Goal: Entertainment & Leisure: Consume media (video, audio)

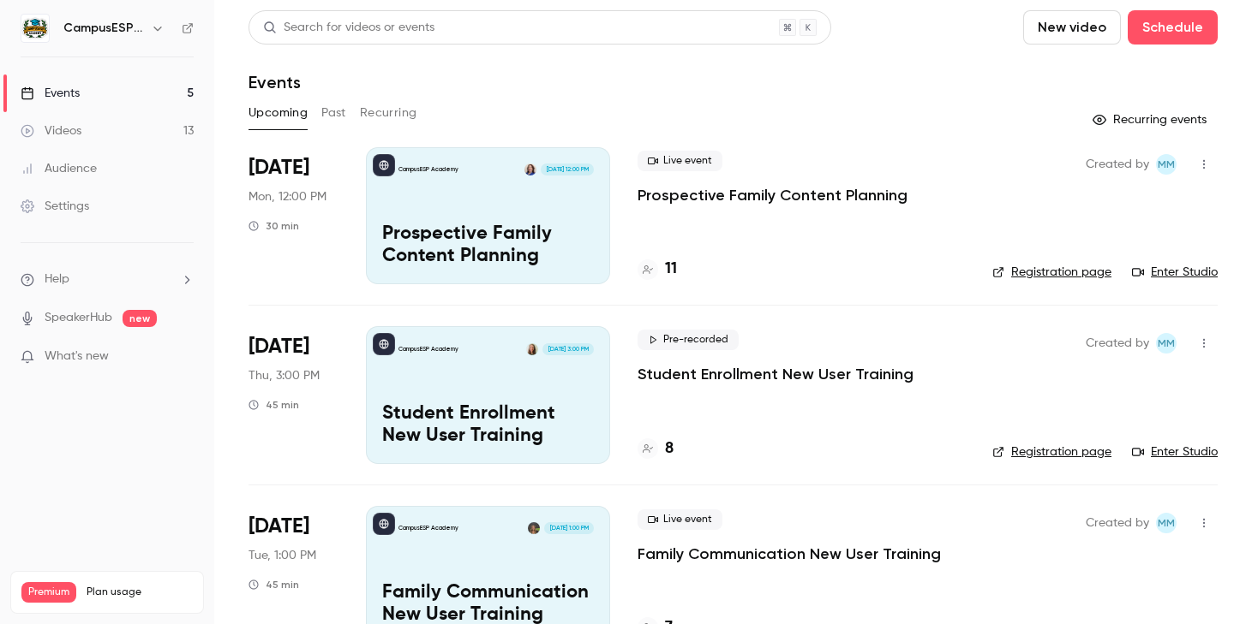
click at [148, 129] on link "Videos 13" at bounding box center [107, 131] width 214 height 38
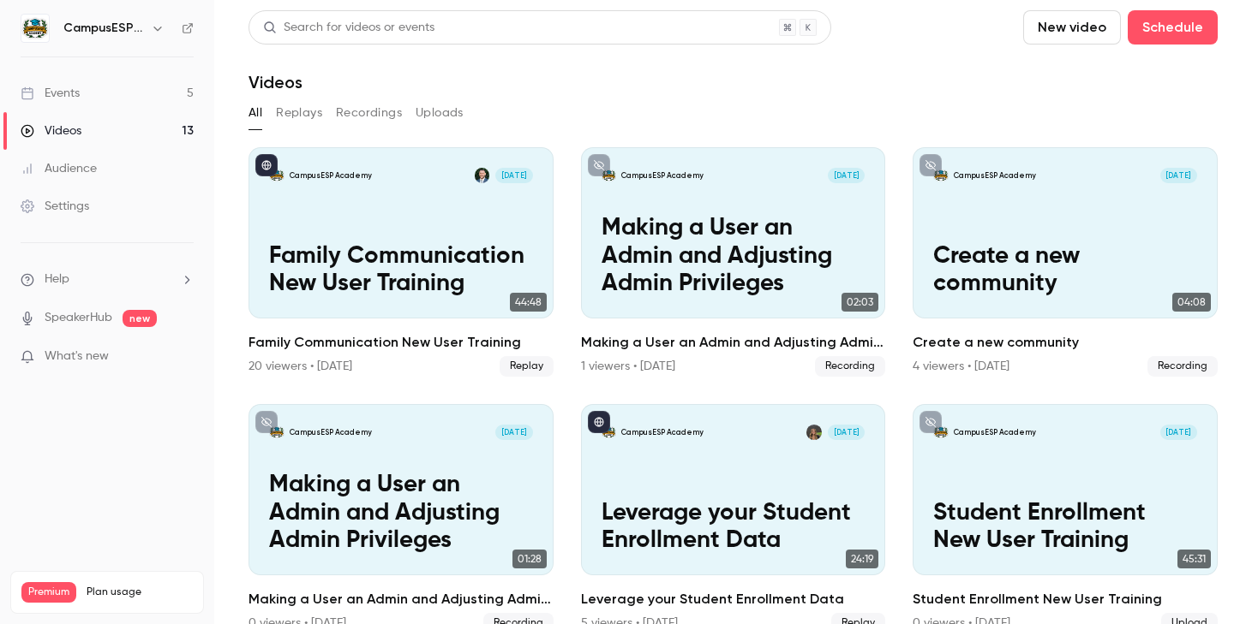
click at [1065, 38] on button "New video" at bounding box center [1072, 27] width 98 height 34
click at [1066, 81] on li "Record" at bounding box center [1120, 74] width 185 height 45
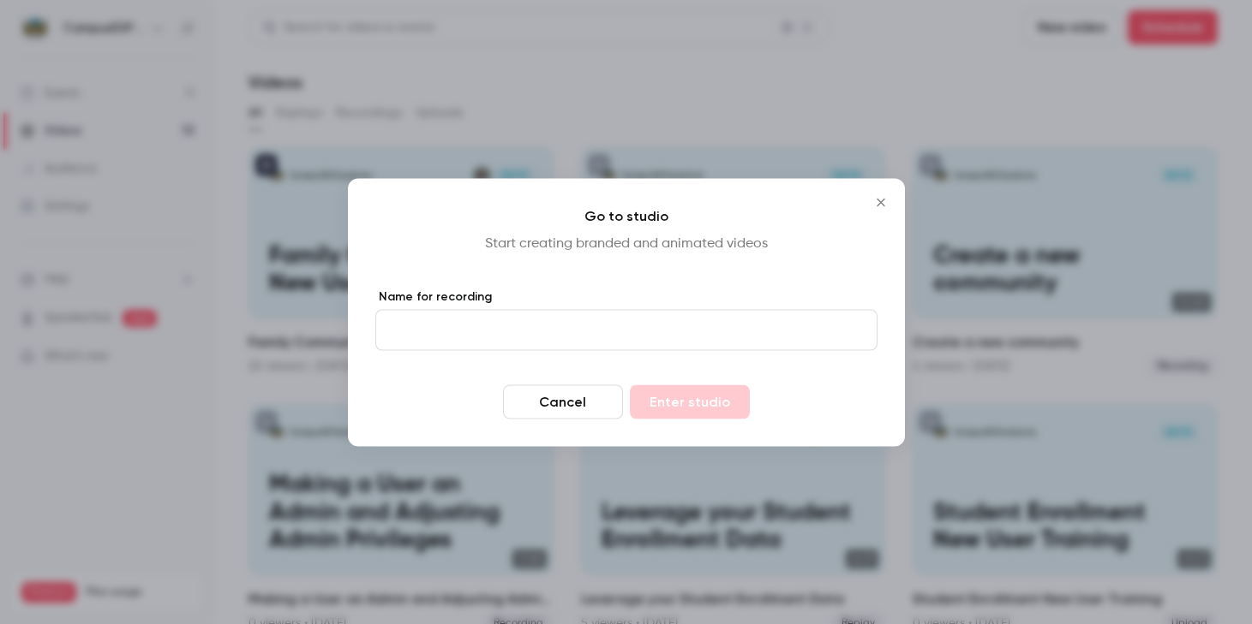
click at [531, 350] on form "Name for recording Cancel Enter studio" at bounding box center [626, 353] width 502 height 131
click at [531, 333] on input "Name for recording" at bounding box center [626, 329] width 502 height 41
type input "**********"
click at [572, 407] on button "Cancel" at bounding box center [563, 402] width 120 height 34
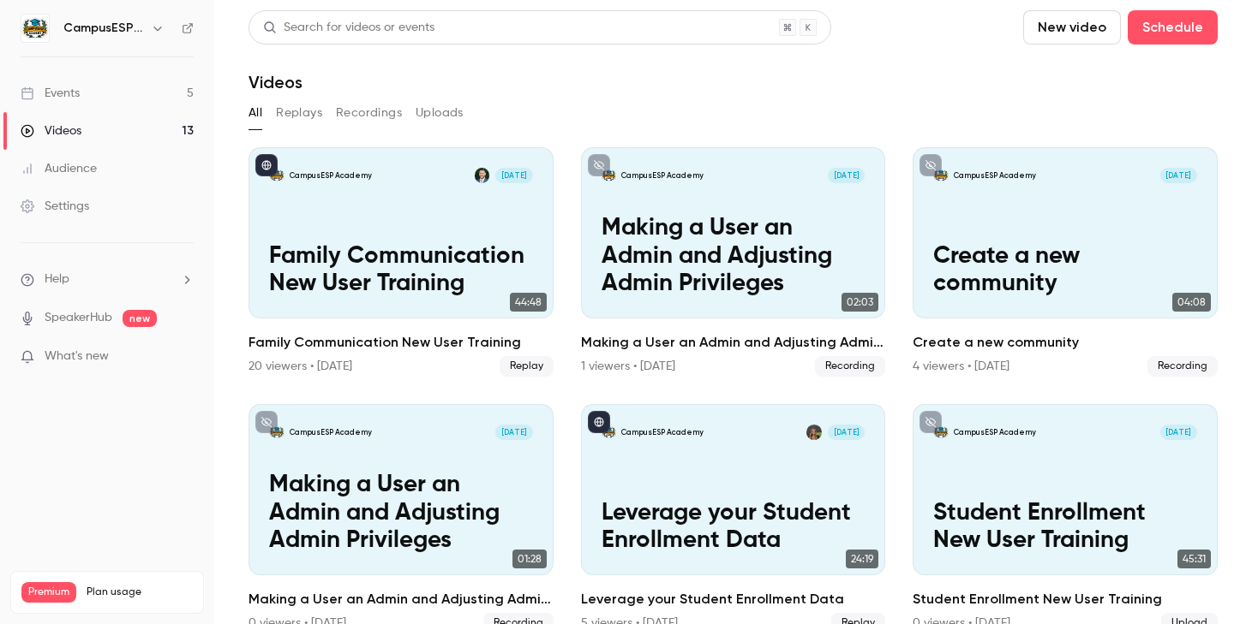
click at [1099, 25] on button "New video" at bounding box center [1072, 27] width 98 height 34
click at [1071, 68] on div "Record" at bounding box center [1134, 74] width 130 height 17
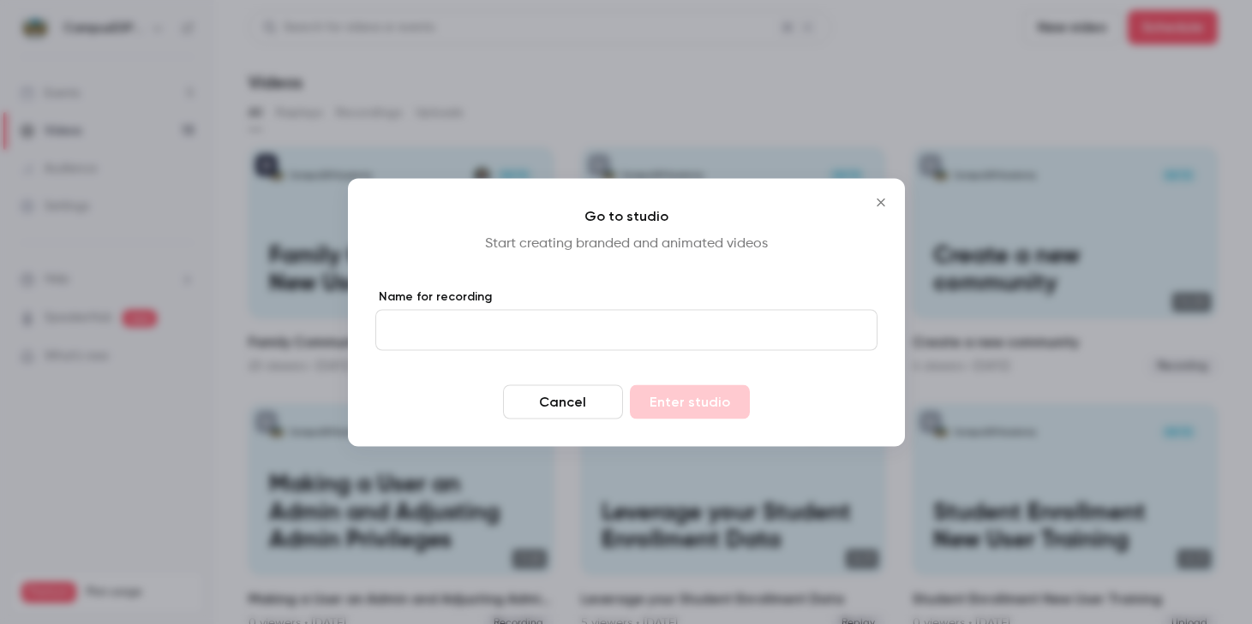
click at [583, 331] on input "Name for recording" at bounding box center [626, 329] width 502 height 41
type input "**********"
click at [682, 393] on button "Enter studio" at bounding box center [690, 402] width 120 height 34
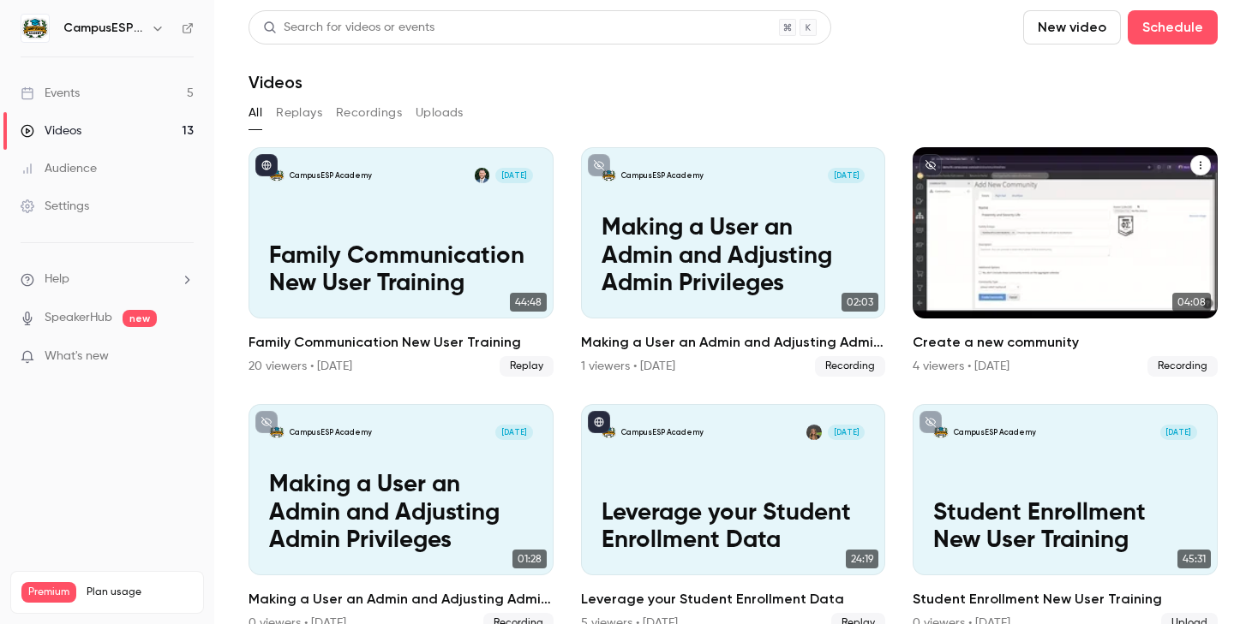
click at [978, 280] on p "Create a new community" at bounding box center [1065, 270] width 264 height 55
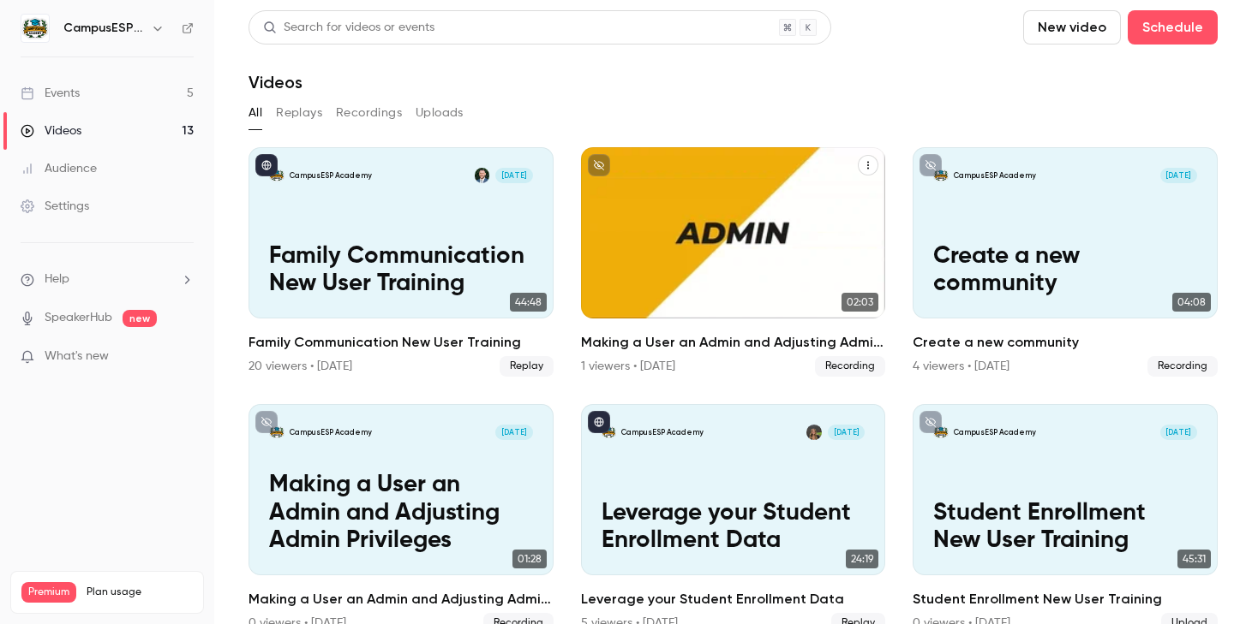
click at [667, 256] on p "Making a User an Admin and Adjusting Admin Privileges" at bounding box center [733, 256] width 264 height 83
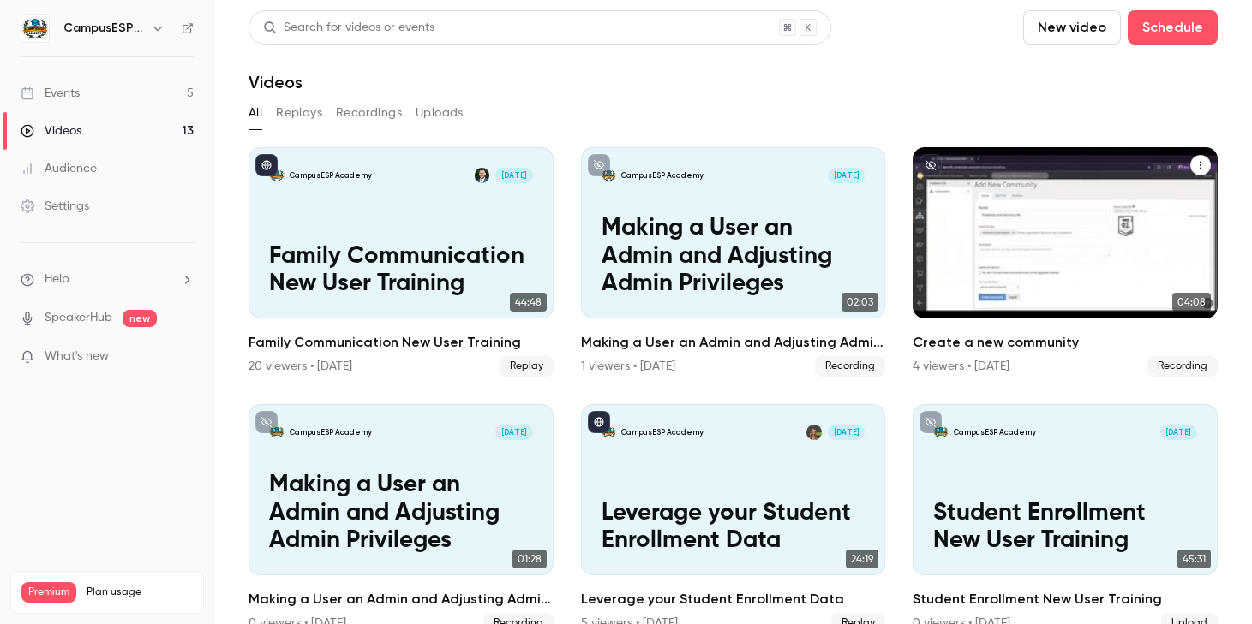
click at [954, 255] on p "Create a new community" at bounding box center [1065, 270] width 264 height 55
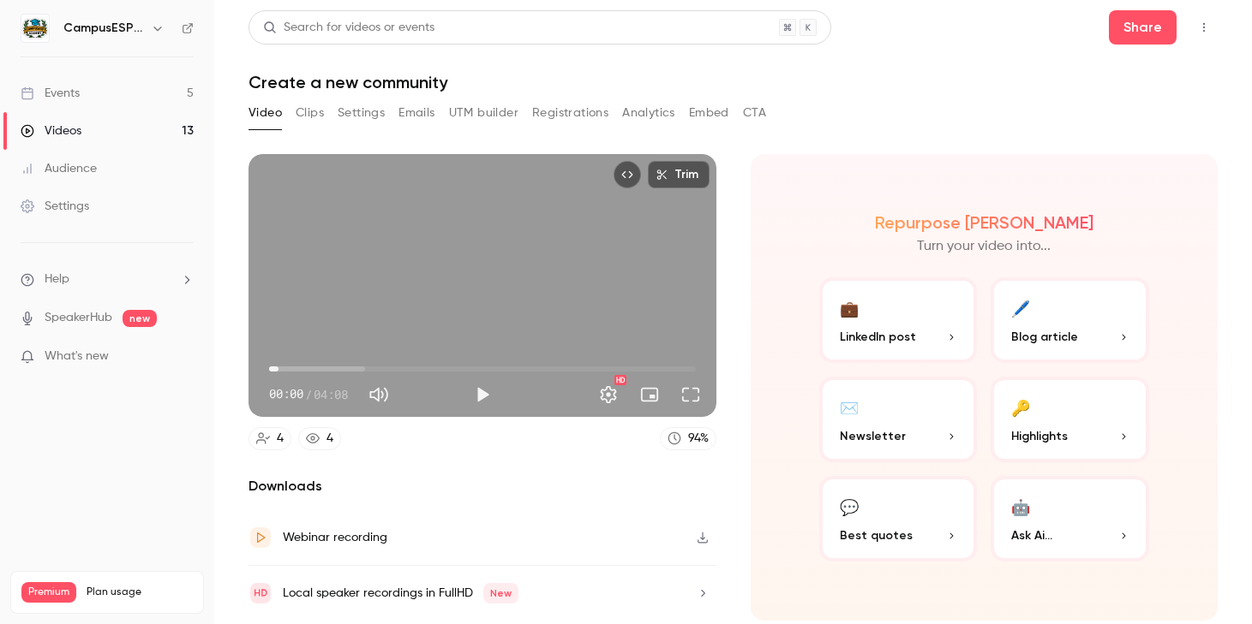
click at [278, 367] on span "00:05" at bounding box center [482, 368] width 427 height 27
click at [297, 368] on span "00:05" at bounding box center [482, 368] width 427 height 27
click at [331, 366] on span "00:36" at bounding box center [482, 368] width 427 height 27
click at [362, 364] on span "00:36" at bounding box center [482, 368] width 427 height 27
click at [315, 362] on span "00:54" at bounding box center [482, 368] width 427 height 27
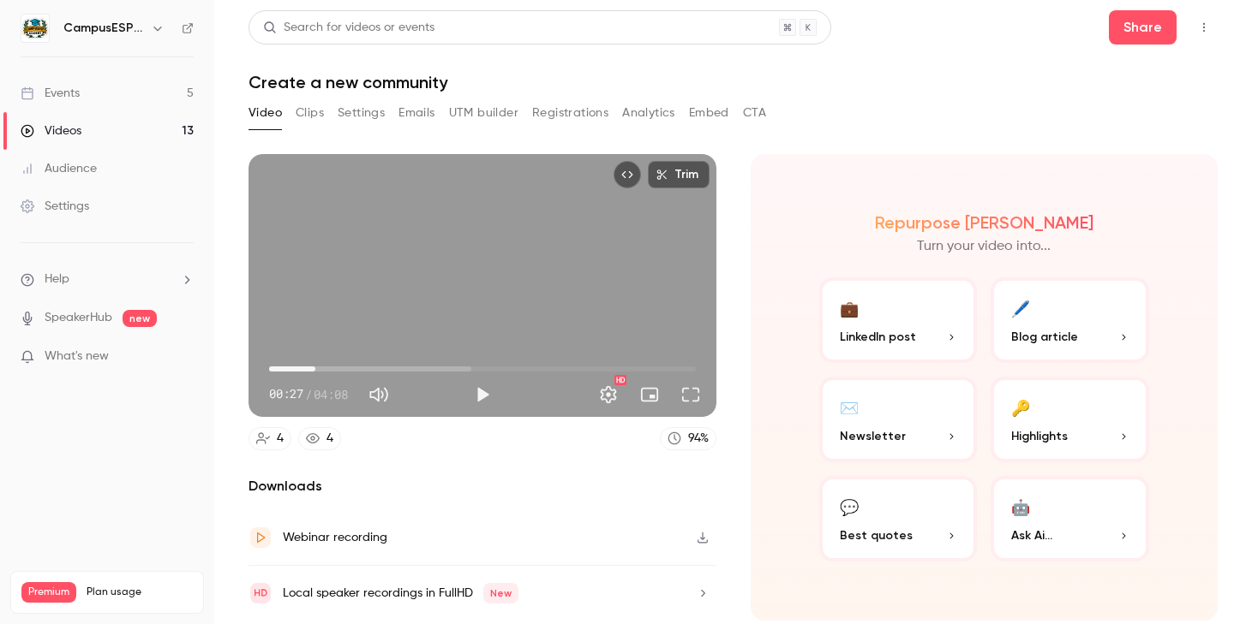
click at [300, 365] on span "00:27" at bounding box center [482, 368] width 427 height 27
click at [302, 367] on span "00:19" at bounding box center [301, 369] width 5 height 5
click at [349, 364] on span "00:46" at bounding box center [482, 368] width 427 height 27
click at [373, 364] on span "00:46" at bounding box center [482, 368] width 427 height 27
click at [396, 364] on span "01:01" at bounding box center [482, 368] width 427 height 27
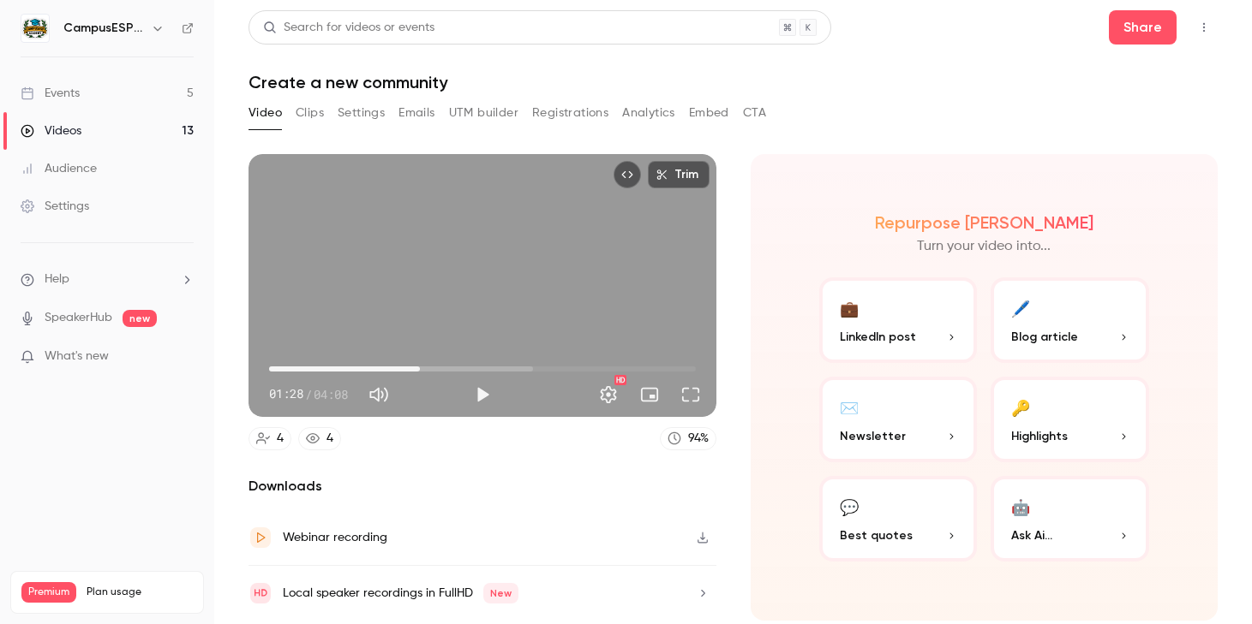
click at [420, 364] on span "01:28" at bounding box center [482, 368] width 427 height 27
click at [445, 362] on span "01:28" at bounding box center [482, 368] width 427 height 27
click at [466, 363] on span "01:43" at bounding box center [482, 368] width 427 height 27
click at [499, 361] on span "02:14" at bounding box center [482, 368] width 427 height 27
click at [524, 361] on span "02:29" at bounding box center [482, 368] width 427 height 27
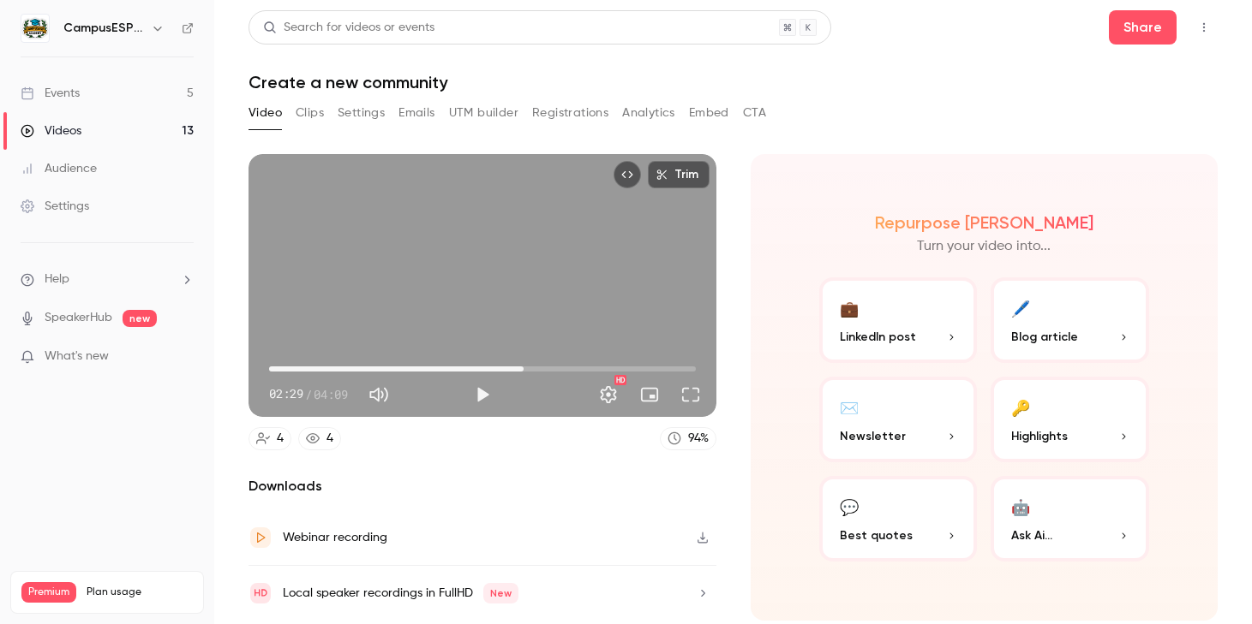
click at [539, 363] on span "02:29" at bounding box center [482, 368] width 427 height 27
click at [519, 362] on span "02:26" at bounding box center [482, 368] width 427 height 27
click at [494, 362] on span "02:12" at bounding box center [482, 368] width 427 height 27
click at [471, 361] on span "02:12" at bounding box center [482, 368] width 427 height 27
drag, startPoint x: 460, startPoint y: 361, endPoint x: 443, endPoint y: 361, distance: 17.1
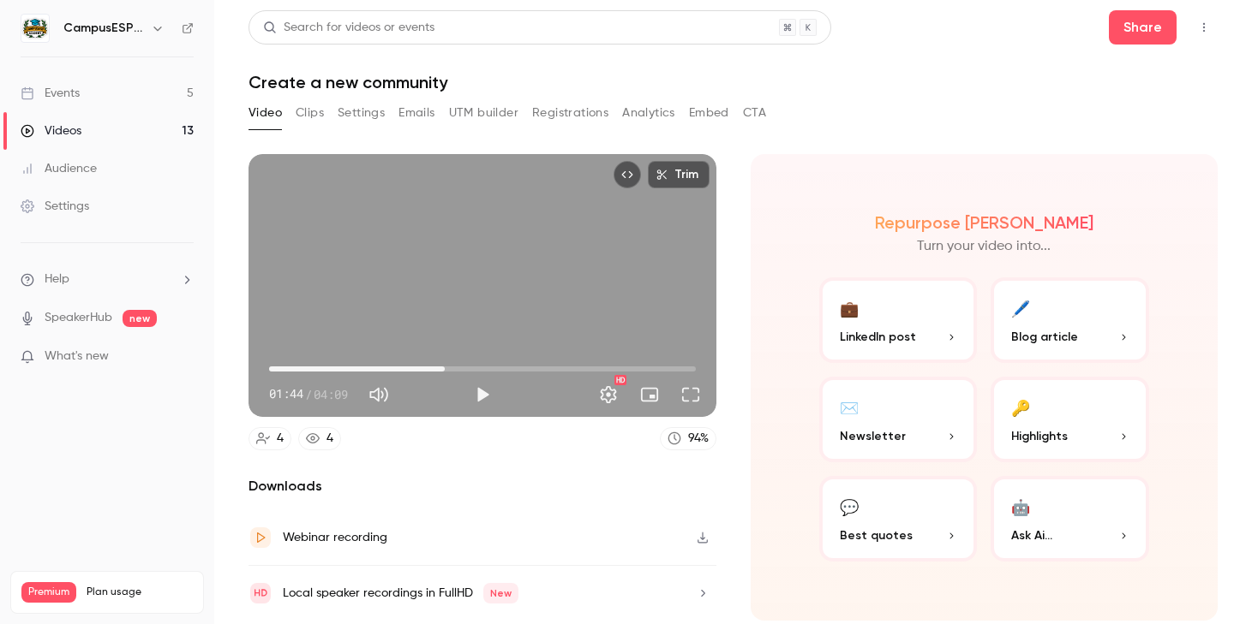
click at [443, 361] on span "01:43" at bounding box center [482, 368] width 427 height 27
drag, startPoint x: 443, startPoint y: 361, endPoint x: 490, endPoint y: 361, distance: 47.1
click at [468, 367] on span "01:55" at bounding box center [465, 369] width 5 height 5
click at [468, 395] on button "Play" at bounding box center [482, 395] width 34 height 34
click at [501, 368] on span "02:16" at bounding box center [482, 368] width 427 height 27
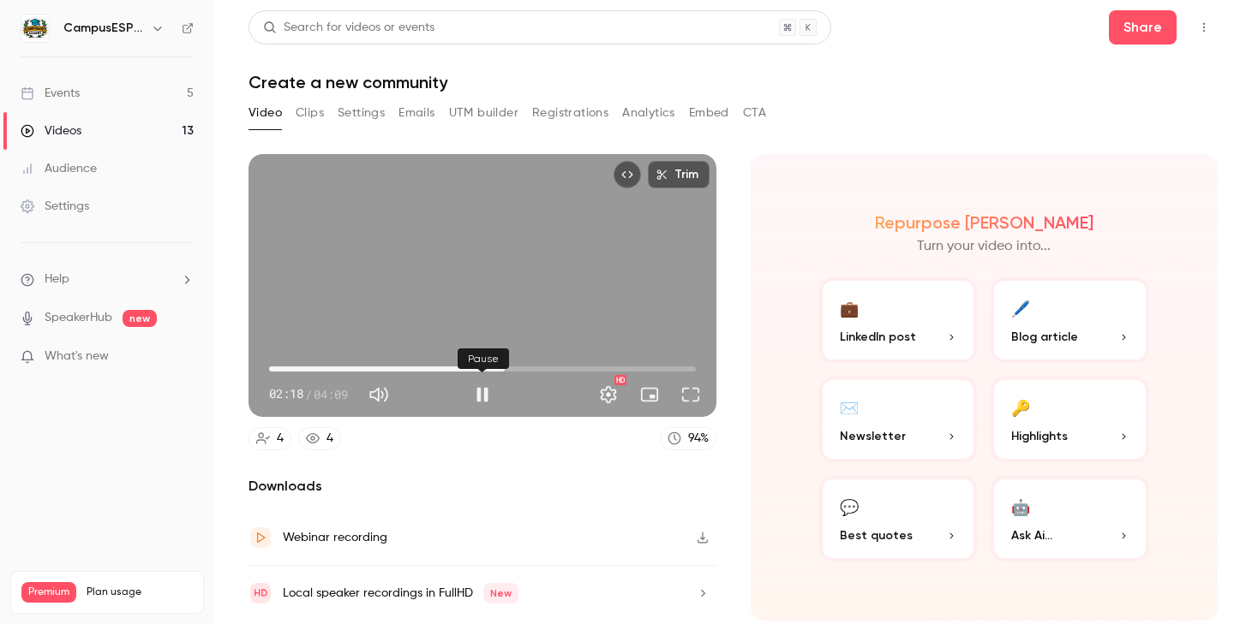
click at [473, 393] on button "Pause" at bounding box center [482, 395] width 34 height 34
type input "*****"
click at [475, 460] on div "Trim 02:18 02:18 / 04:09 HD 4 4 94 % Downloads Webinar recording Local speaker …" at bounding box center [482, 387] width 468 height 467
click at [698, 395] on button "Full screen" at bounding box center [690, 395] width 34 height 34
click at [525, 364] on span "02:30" at bounding box center [482, 368] width 427 height 27
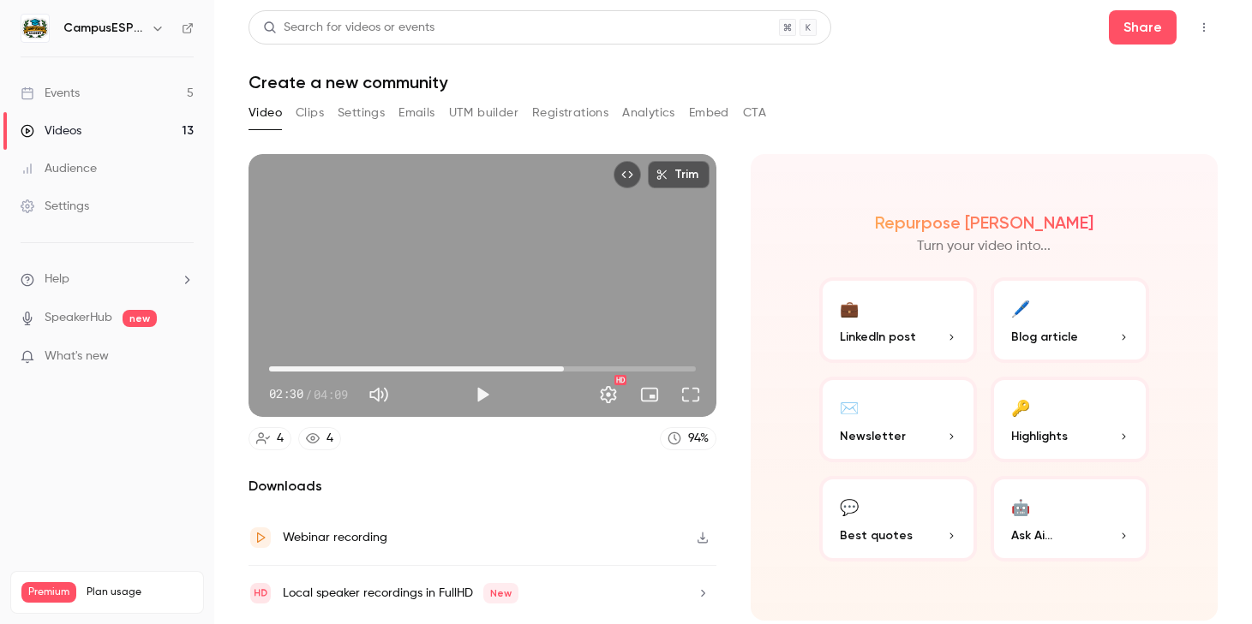
click at [564, 368] on span "02:52" at bounding box center [482, 368] width 427 height 27
click at [585, 368] on span "02:52" at bounding box center [482, 368] width 427 height 27
click at [609, 367] on span "03:05" at bounding box center [482, 368] width 427 height 27
click at [634, 367] on span "03:19" at bounding box center [482, 368] width 427 height 27
click at [664, 366] on span "03:51" at bounding box center [482, 368] width 427 height 27
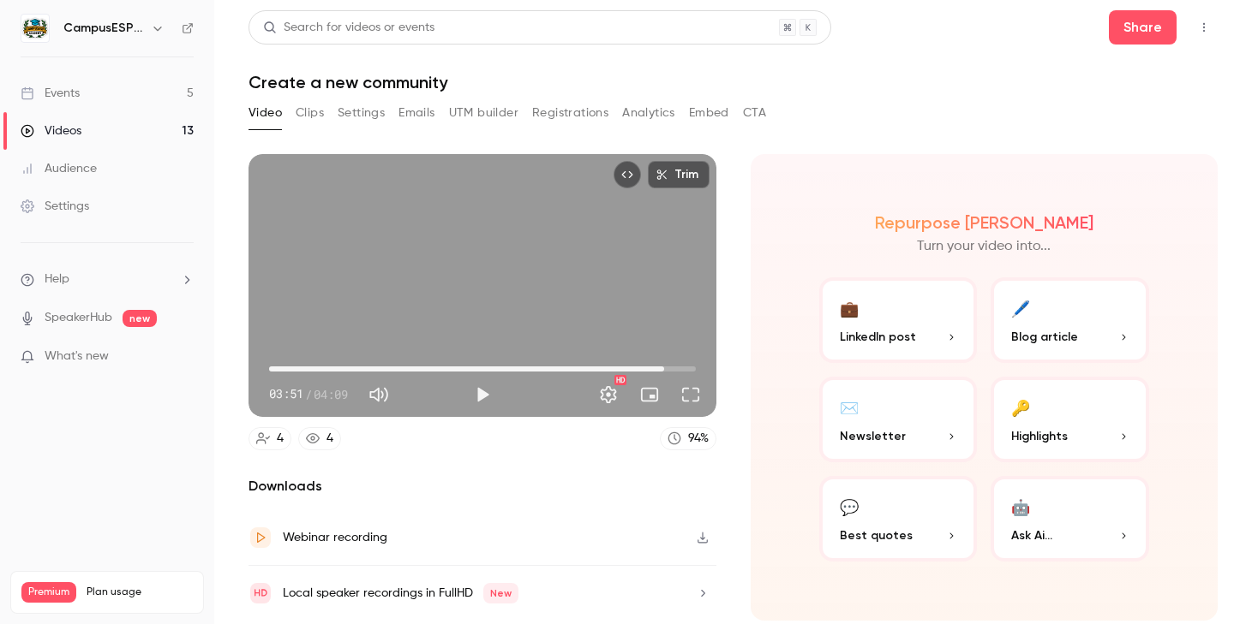
click at [374, 364] on span "03:51" at bounding box center [482, 368] width 427 height 27
click at [340, 370] on span "00:41" at bounding box center [482, 368] width 427 height 27
click at [320, 370] on span "00:41" at bounding box center [482, 368] width 427 height 27
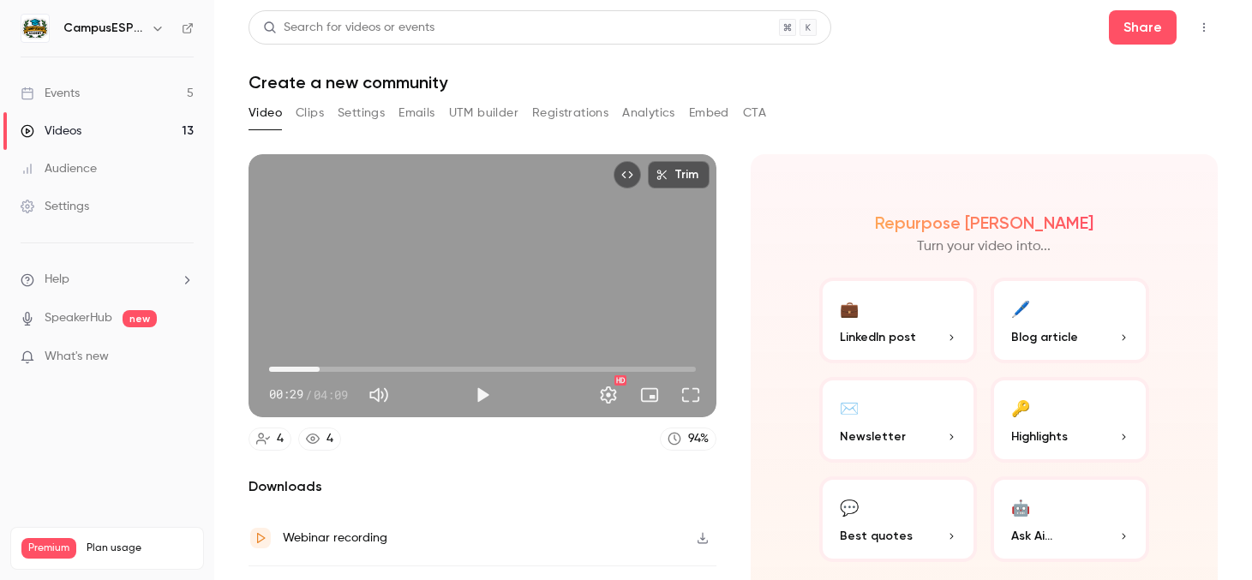
click at [330, 362] on span "00:29" at bounding box center [482, 368] width 427 height 27
drag, startPoint x: 322, startPoint y: 361, endPoint x: 236, endPoint y: 358, distance: 86.6
click at [236, 357] on main "Search for videos or events Share Create a new community Video Clips Settings E…" at bounding box center [732, 290] width 1037 height 580
click at [380, 367] on span "00:00" at bounding box center [482, 368] width 427 height 27
drag, startPoint x: 354, startPoint y: 363, endPoint x: 262, endPoint y: 362, distance: 91.7
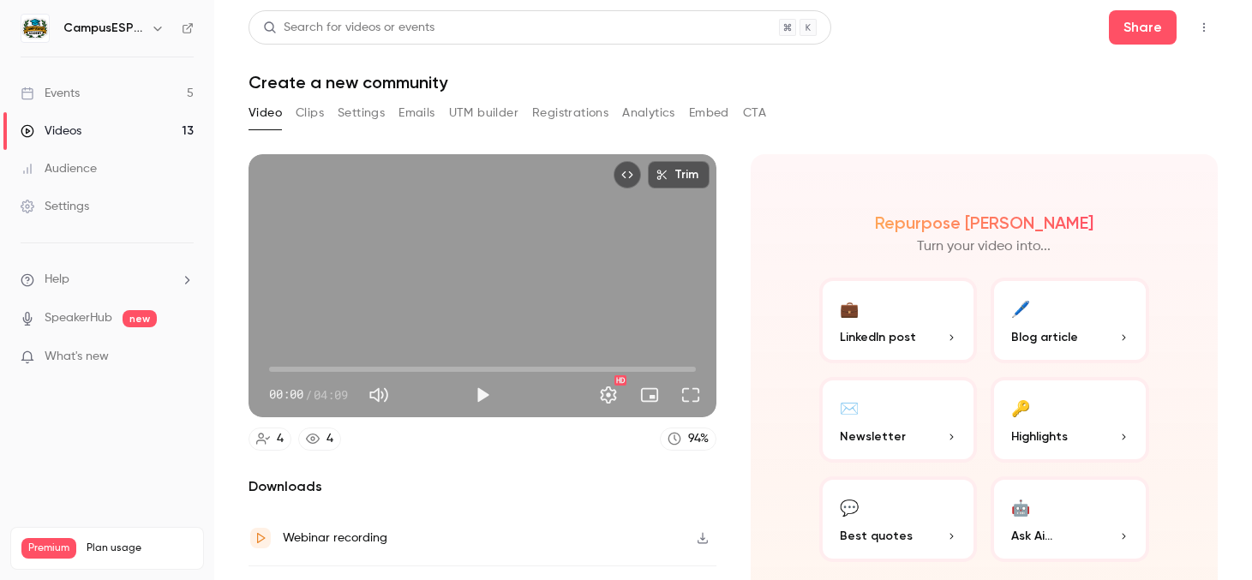
click at [252, 361] on div "00:00 00:00 / 04:09 HD" at bounding box center [482, 381] width 468 height 72
click at [475, 394] on button "Play" at bounding box center [482, 395] width 34 height 34
click at [301, 367] on span "00:18" at bounding box center [482, 368] width 427 height 27
click at [330, 364] on span "00:19" at bounding box center [482, 368] width 427 height 27
drag, startPoint x: 342, startPoint y: 364, endPoint x: 318, endPoint y: 364, distance: 24.0
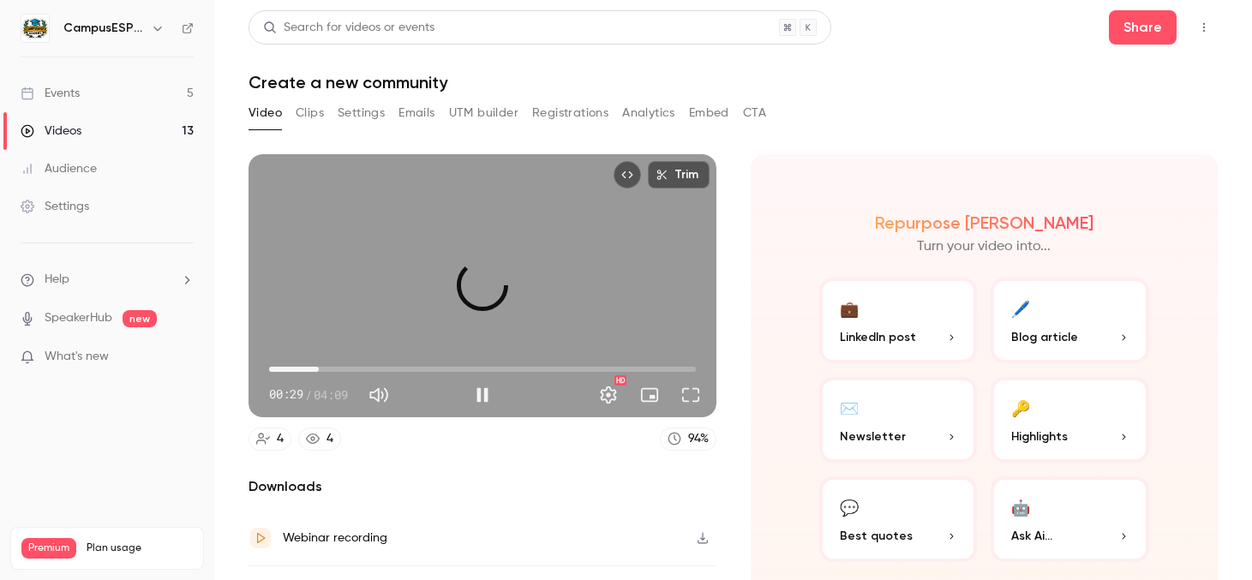
click at [318, 367] on span "00:29" at bounding box center [318, 369] width 5 height 5
drag, startPoint x: 318, startPoint y: 365, endPoint x: 302, endPoint y: 364, distance: 16.3
click at [305, 367] on span "00:22" at bounding box center [307, 369] width 5 height 5
click at [469, 390] on button "Pause" at bounding box center [482, 395] width 34 height 34
click at [466, 394] on button "Play" at bounding box center [482, 395] width 34 height 34
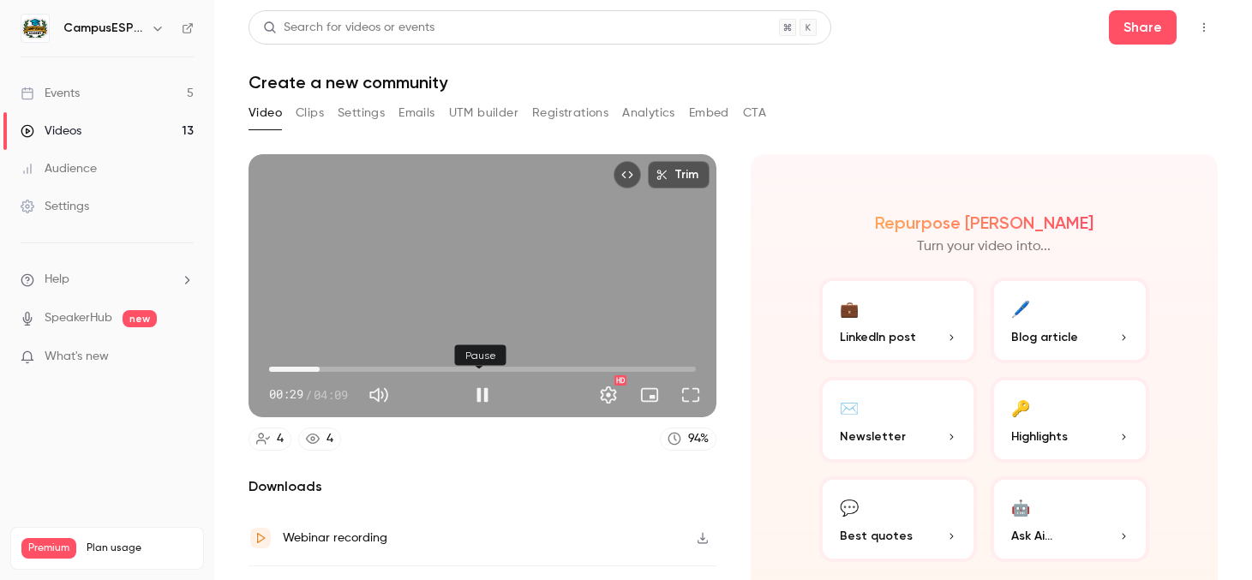
click at [466, 394] on button "Pause" at bounding box center [482, 395] width 34 height 34
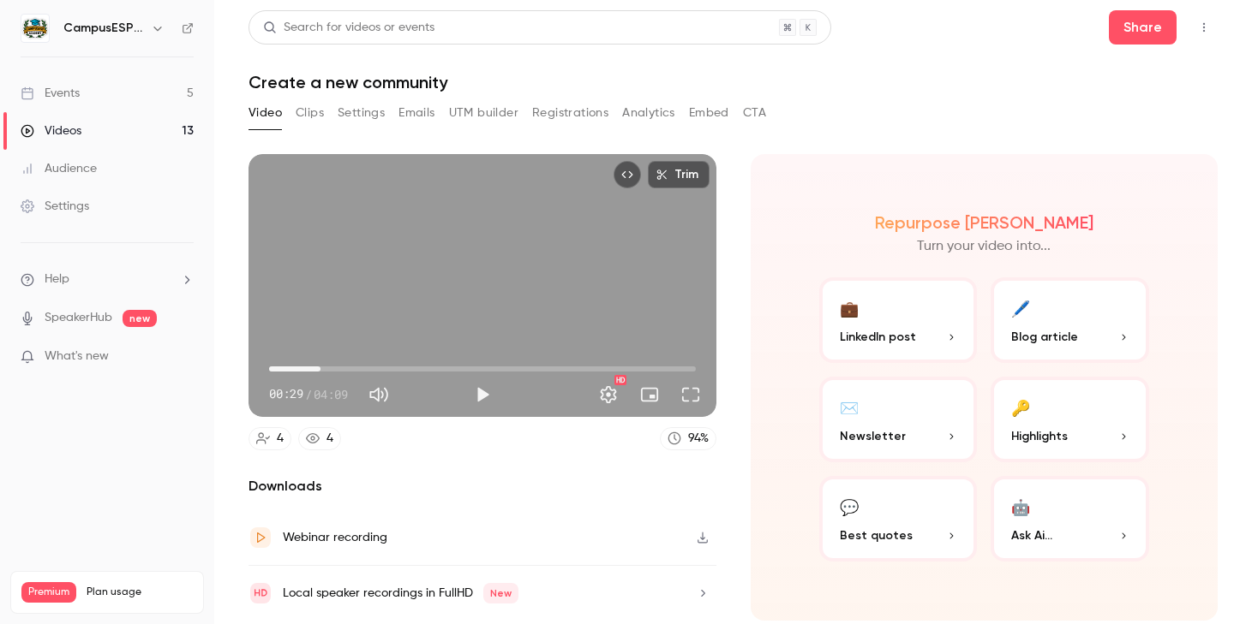
type input "****"
click at [118, 128] on link "Videos 13" at bounding box center [107, 131] width 214 height 38
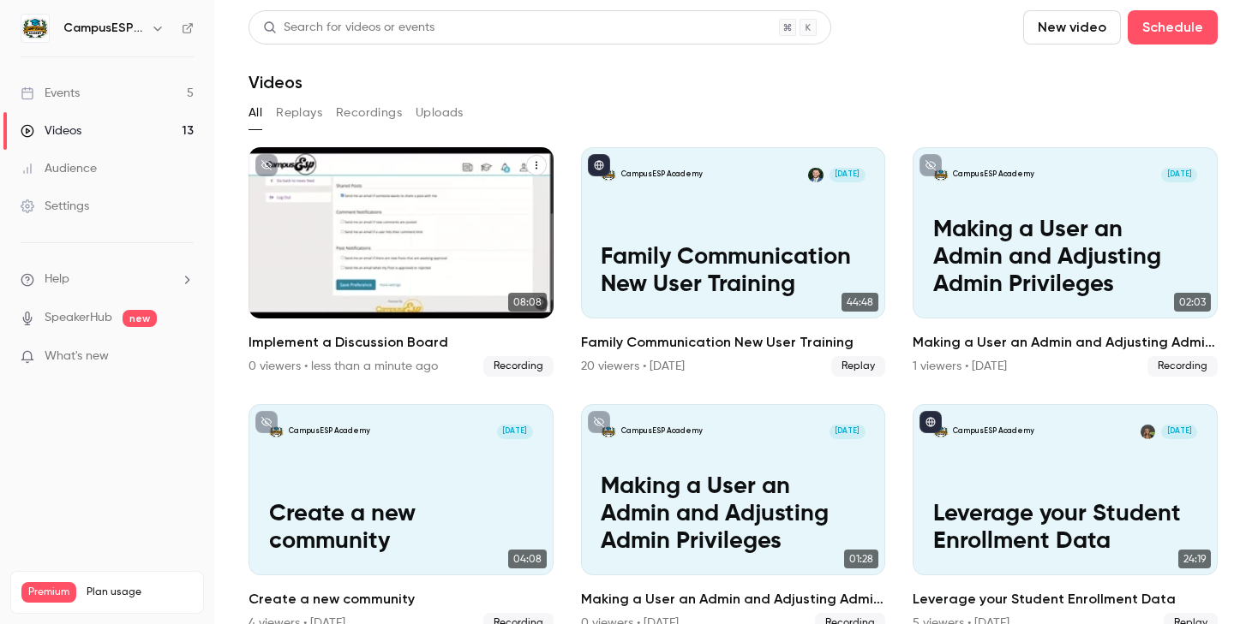
click at [361, 275] on p "Implement a Discussion Board" at bounding box center [401, 271] width 264 height 55
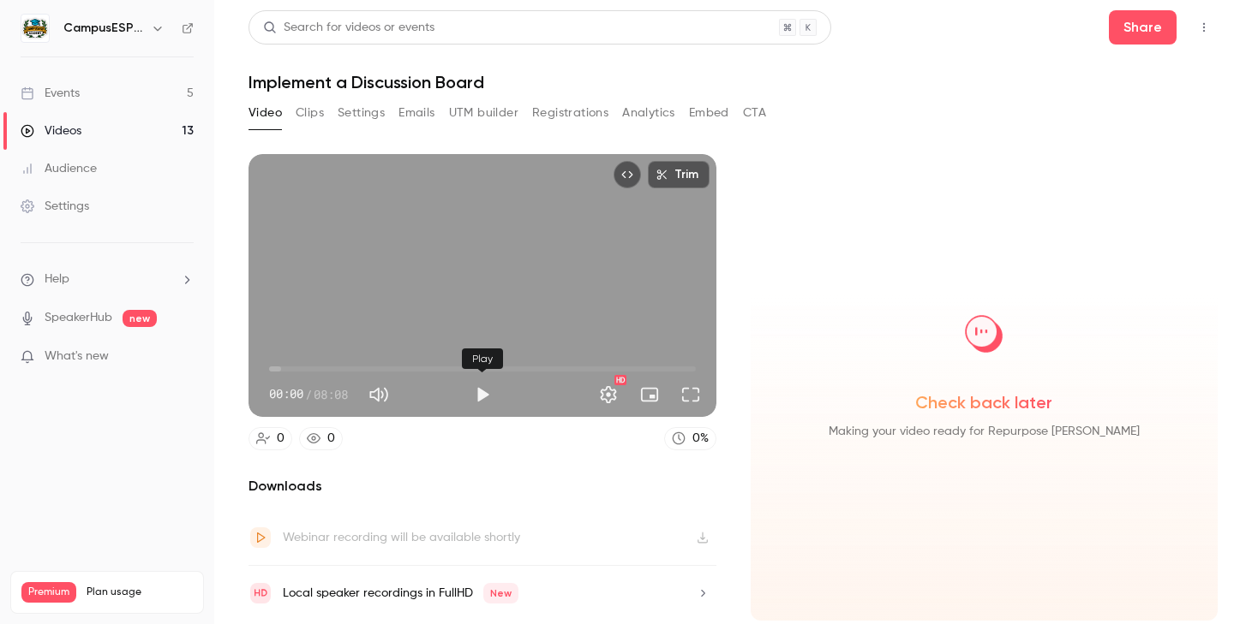
click at [486, 399] on button "Play" at bounding box center [482, 395] width 34 height 34
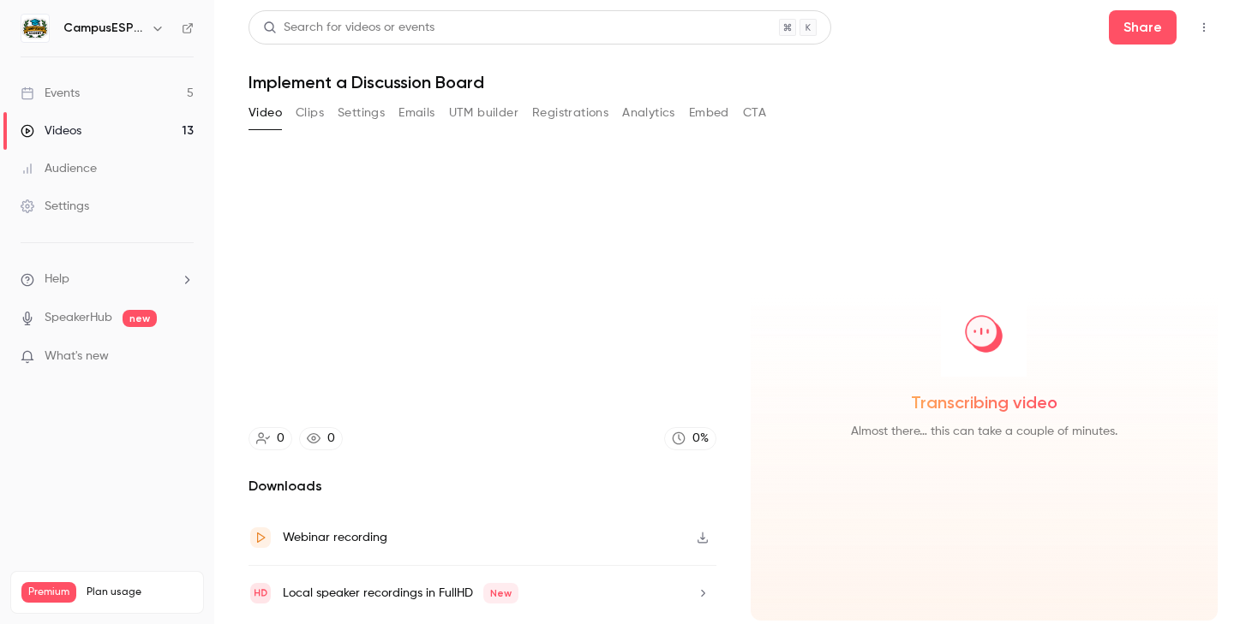
click at [1207, 35] on button "Top Bar Actions" at bounding box center [1203, 27] width 27 height 27
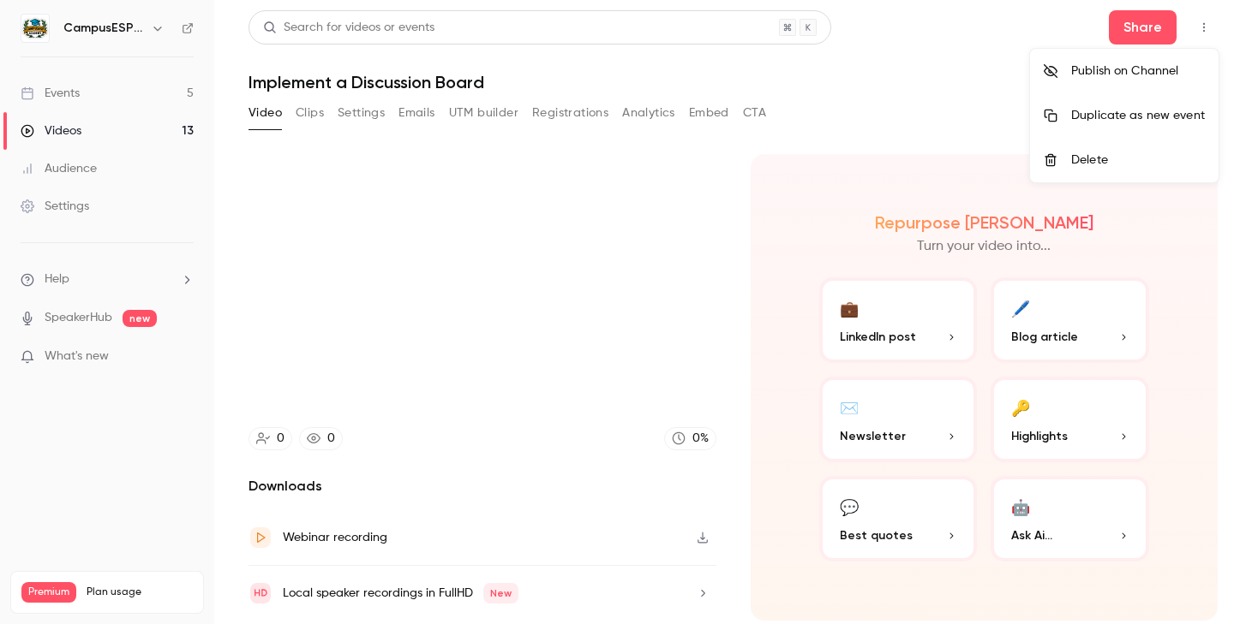
click at [461, 307] on div at bounding box center [626, 312] width 1252 height 624
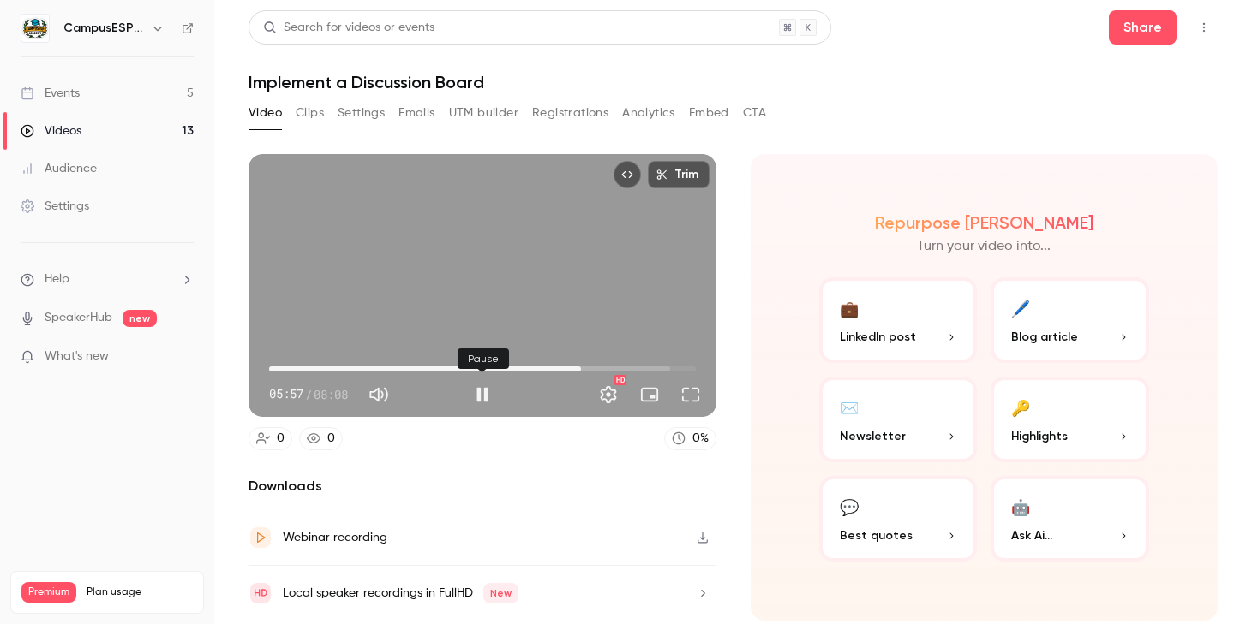
click at [481, 406] on button "Pause" at bounding box center [482, 395] width 34 height 34
type input "*****"
